Goal: Task Accomplishment & Management: Use online tool/utility

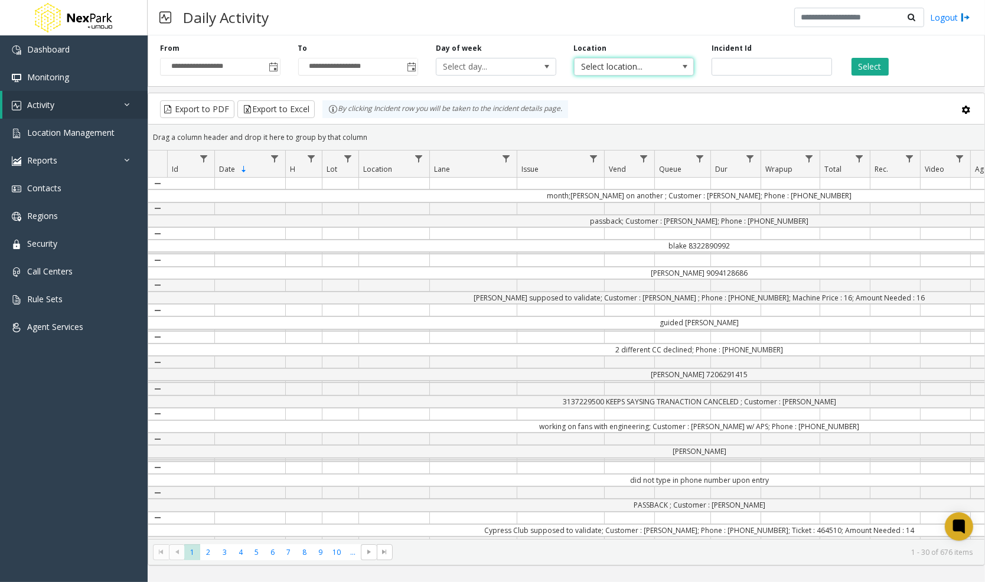
click at [613, 67] on span "Select location..." at bounding box center [622, 66] width 95 height 17
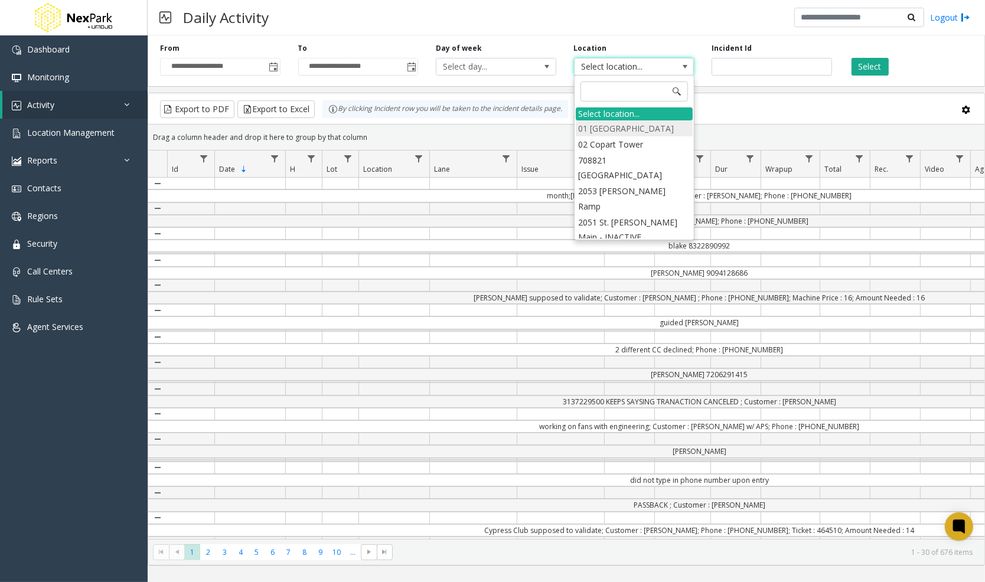
click at [639, 133] on li "01 [GEOGRAPHIC_DATA]" at bounding box center [634, 128] width 117 height 16
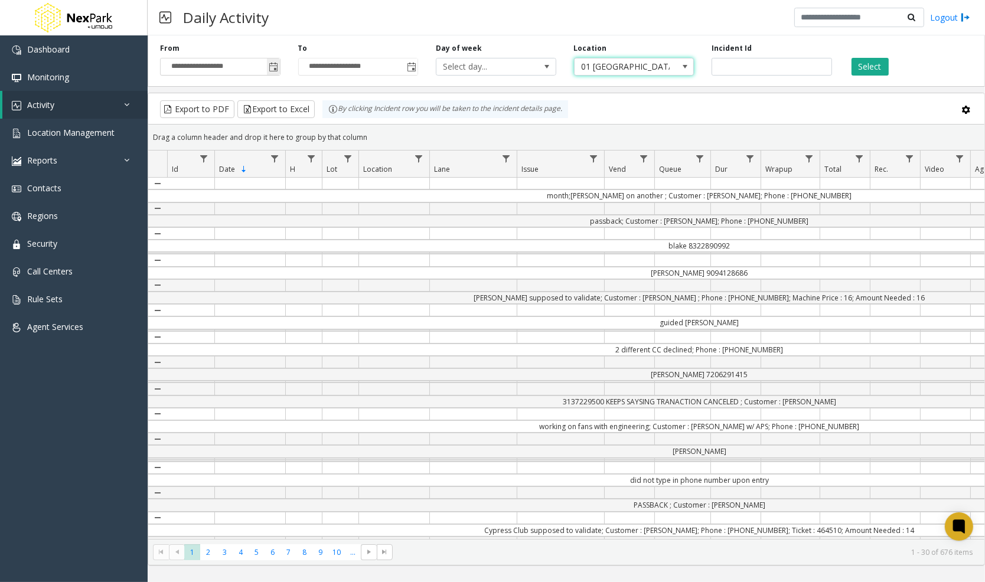
click at [277, 73] on span "Toggle popup" at bounding box center [273, 66] width 13 height 19
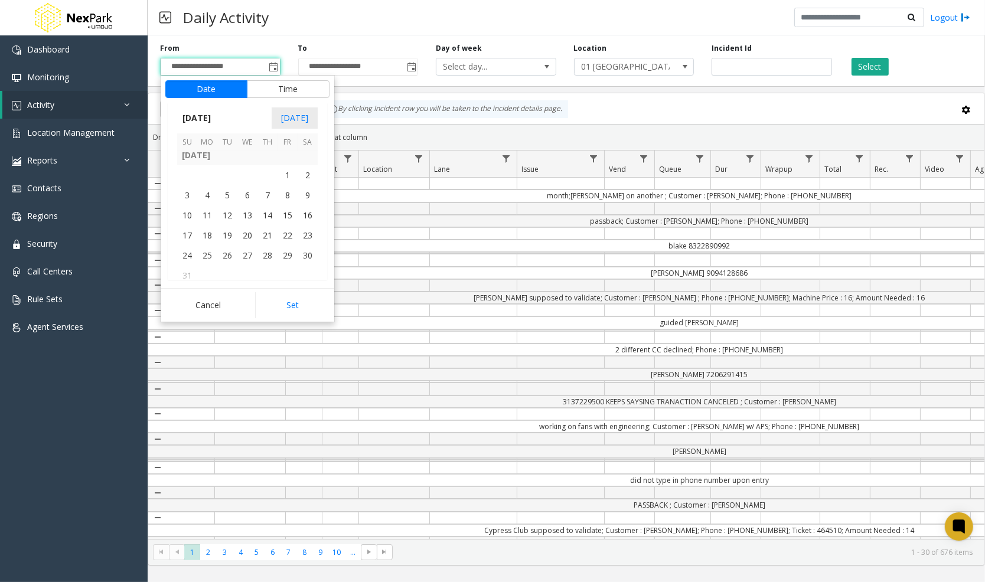
scroll to position [211831, 0]
click at [291, 192] on span "1" at bounding box center [288, 184] width 20 height 20
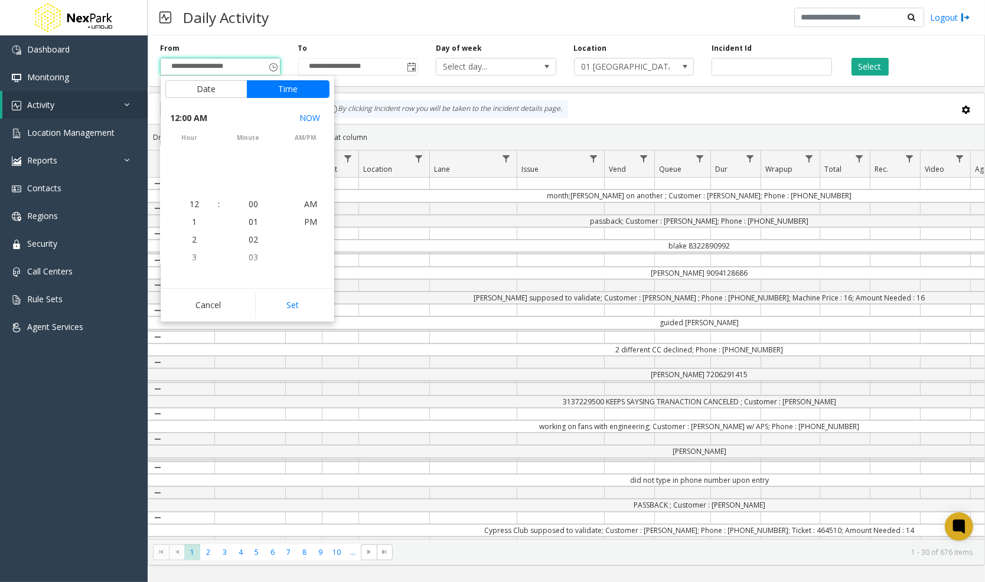
scroll to position [211854, 0]
click at [287, 298] on button "Set" at bounding box center [292, 305] width 74 height 26
type input "**********"
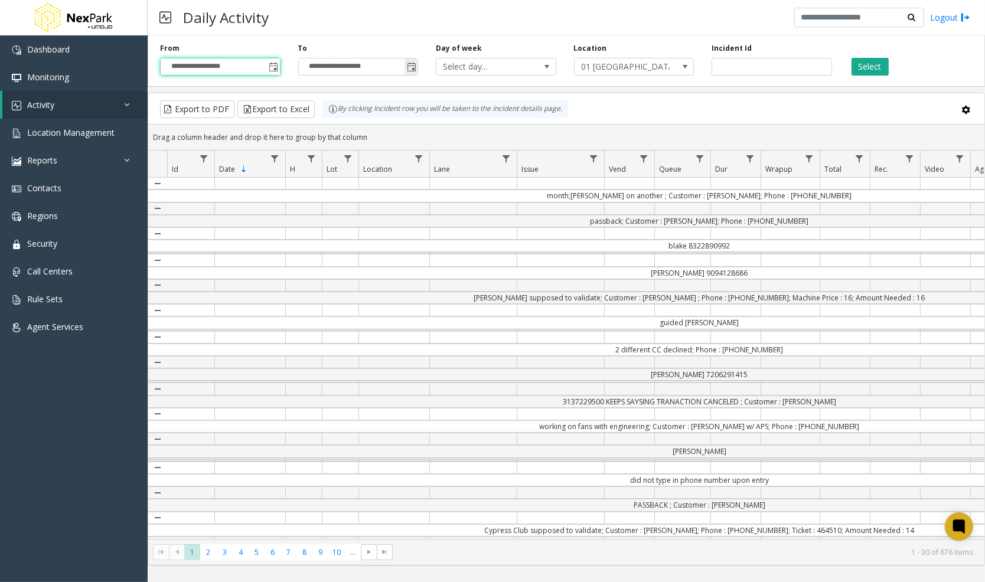
click at [407, 75] on span "Toggle popup" at bounding box center [411, 66] width 13 height 19
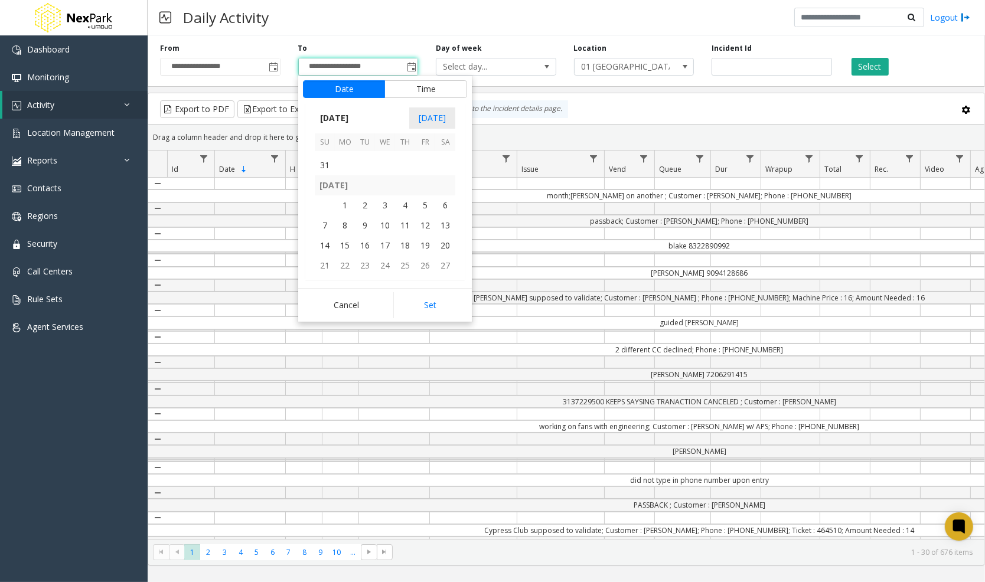
scroll to position [211949, 0]
click at [325, 166] on span "31" at bounding box center [325, 166] width 20 height 20
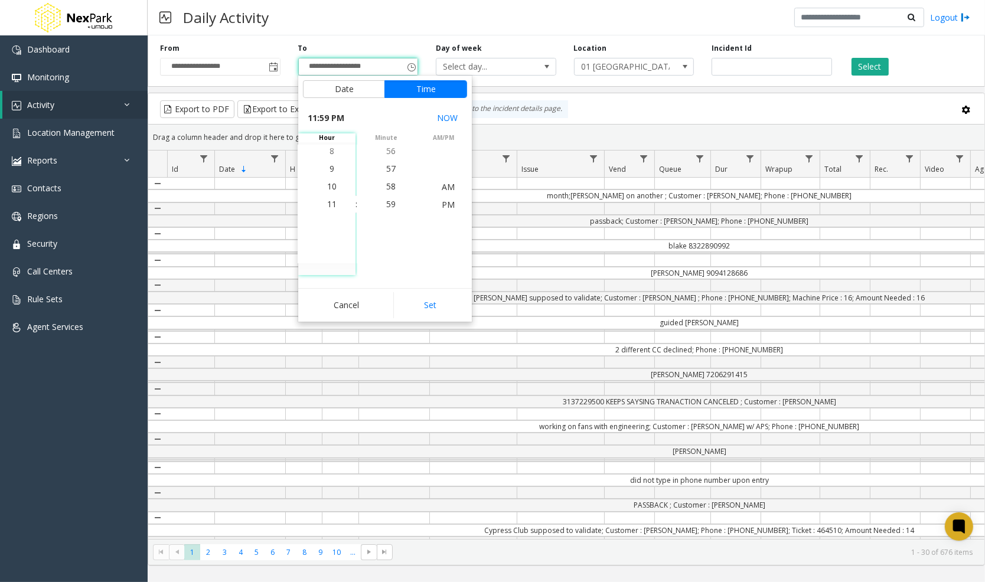
scroll to position [17, 0]
click at [431, 302] on button "Set" at bounding box center [430, 305] width 74 height 26
type input "**********"
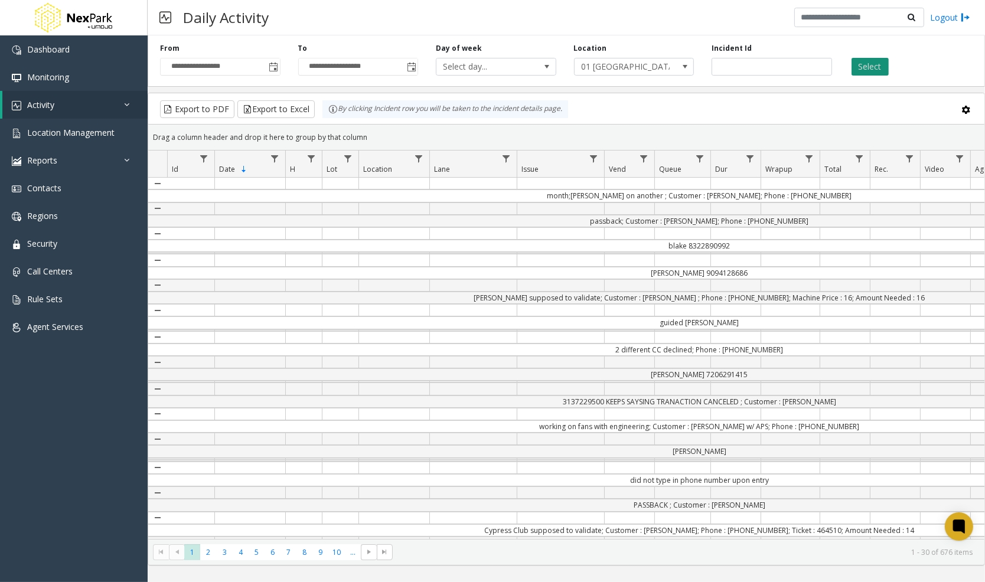
click at [862, 64] on button "Select" at bounding box center [870, 67] width 37 height 18
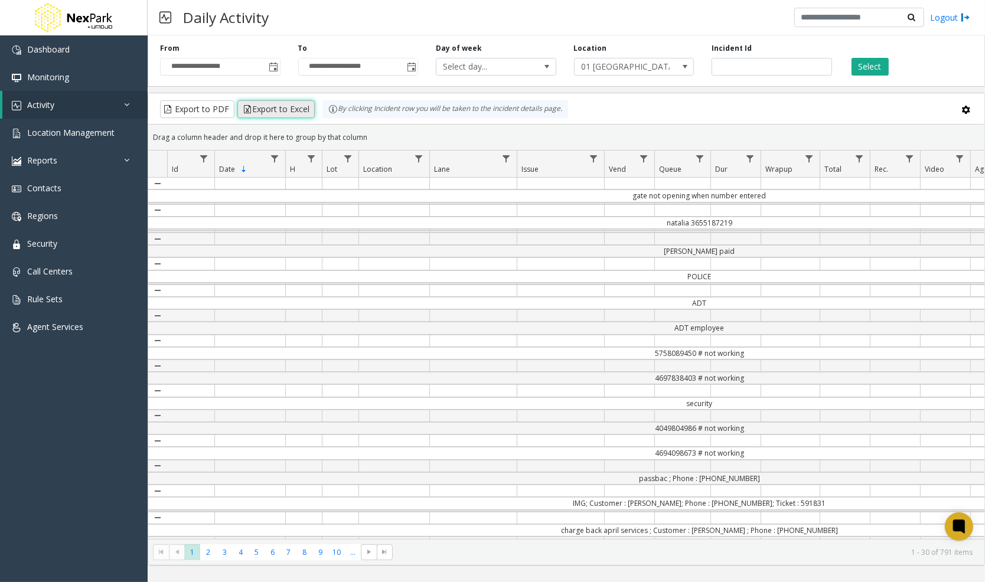
click at [264, 110] on button "Export to Excel" at bounding box center [275, 109] width 77 height 18
click at [601, 19] on div "Daily Activity Logout" at bounding box center [567, 17] width 838 height 35
click at [630, 19] on div "Daily Activity Logout" at bounding box center [567, 17] width 838 height 35
click at [62, 187] on link "Contacts" at bounding box center [74, 188] width 148 height 28
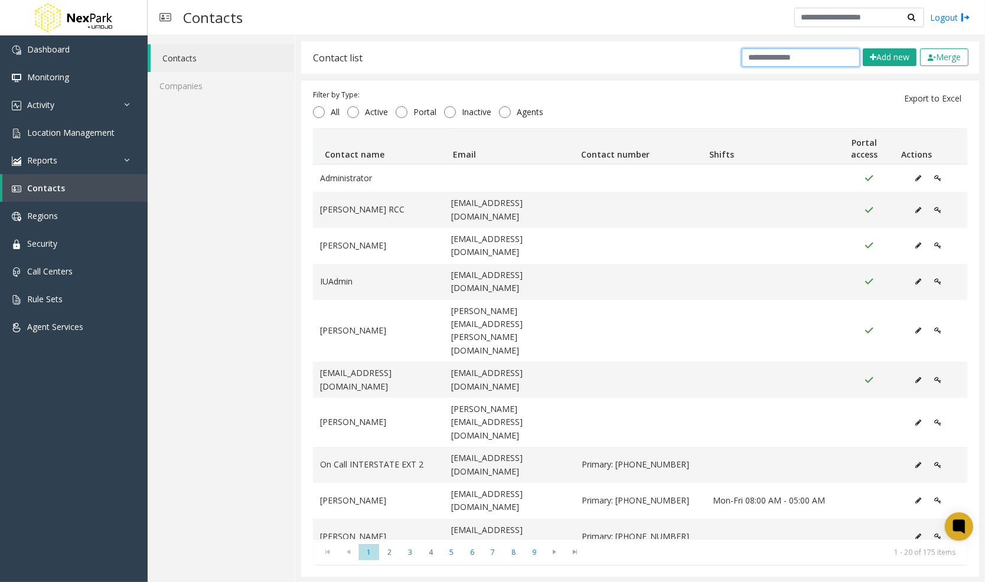
click at [813, 61] on input "text" at bounding box center [801, 57] width 118 height 18
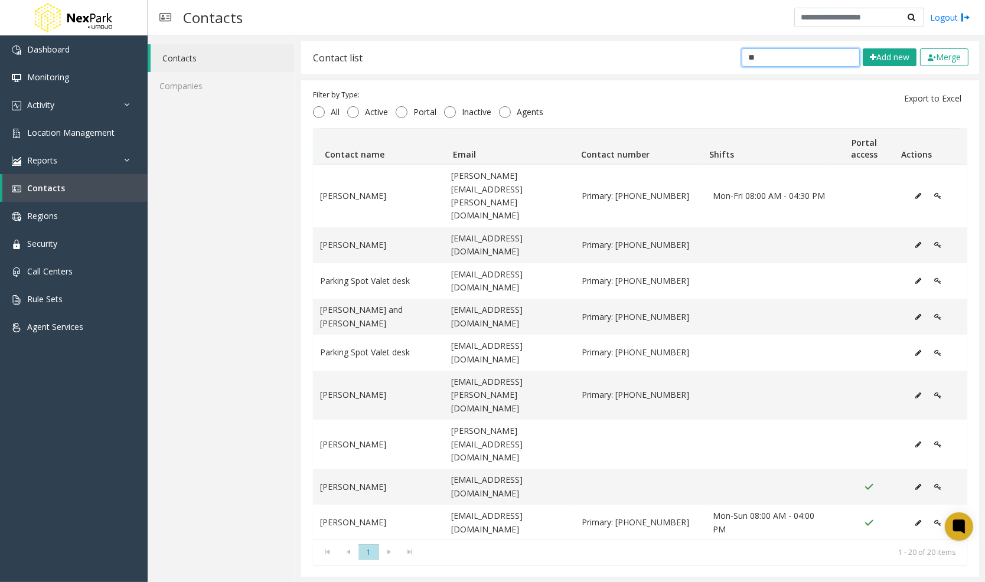
type input "*"
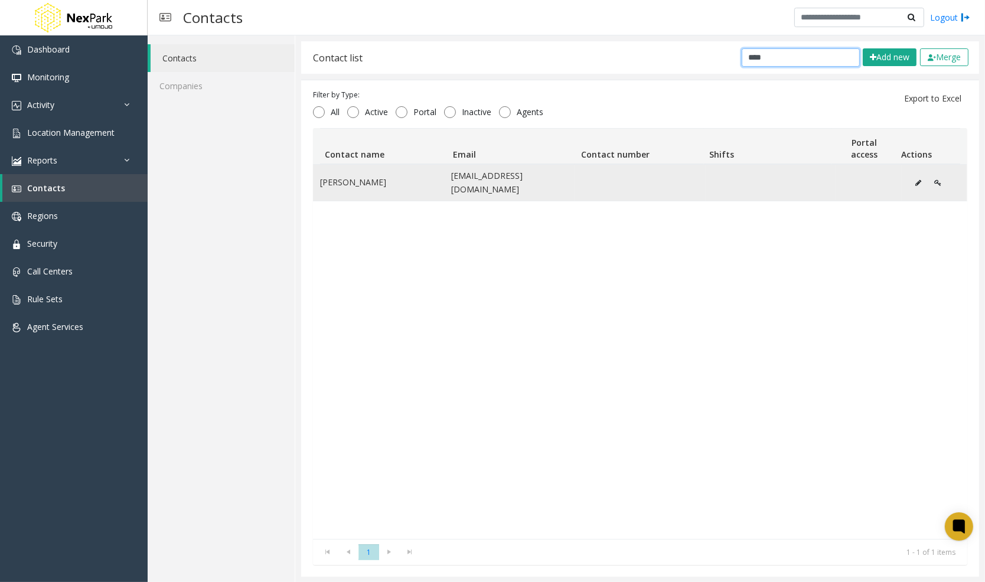
type input "****"
click at [482, 180] on td "[EMAIL_ADDRESS][DOMAIN_NAME]" at bounding box center [509, 183] width 131 height 36
click at [334, 179] on td "[PERSON_NAME]" at bounding box center [378, 183] width 131 height 36
click at [917, 180] on icon "Data table" at bounding box center [919, 183] width 6 height 7
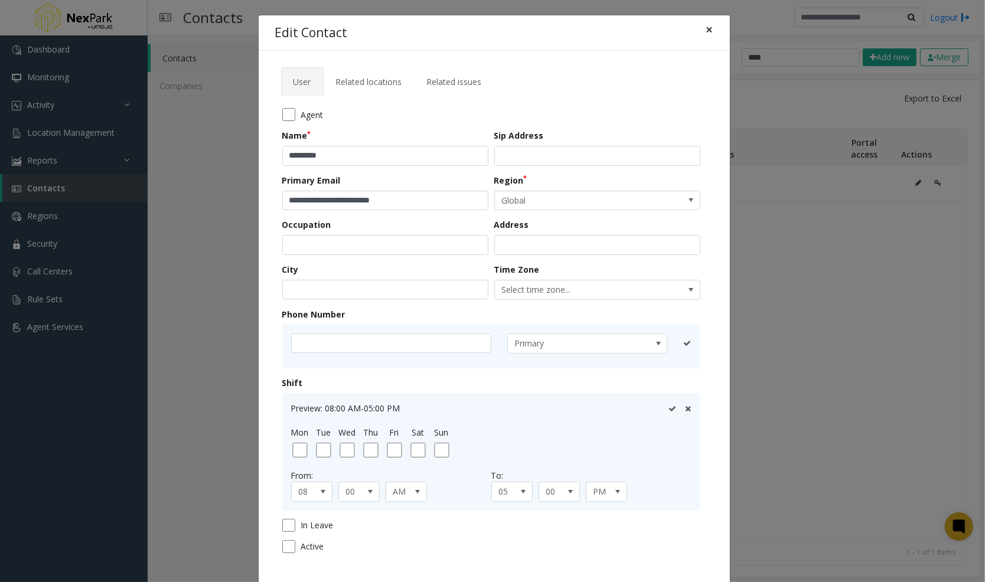
click at [711, 34] on span "×" at bounding box center [709, 29] width 7 height 17
